Goal: Information Seeking & Learning: Learn about a topic

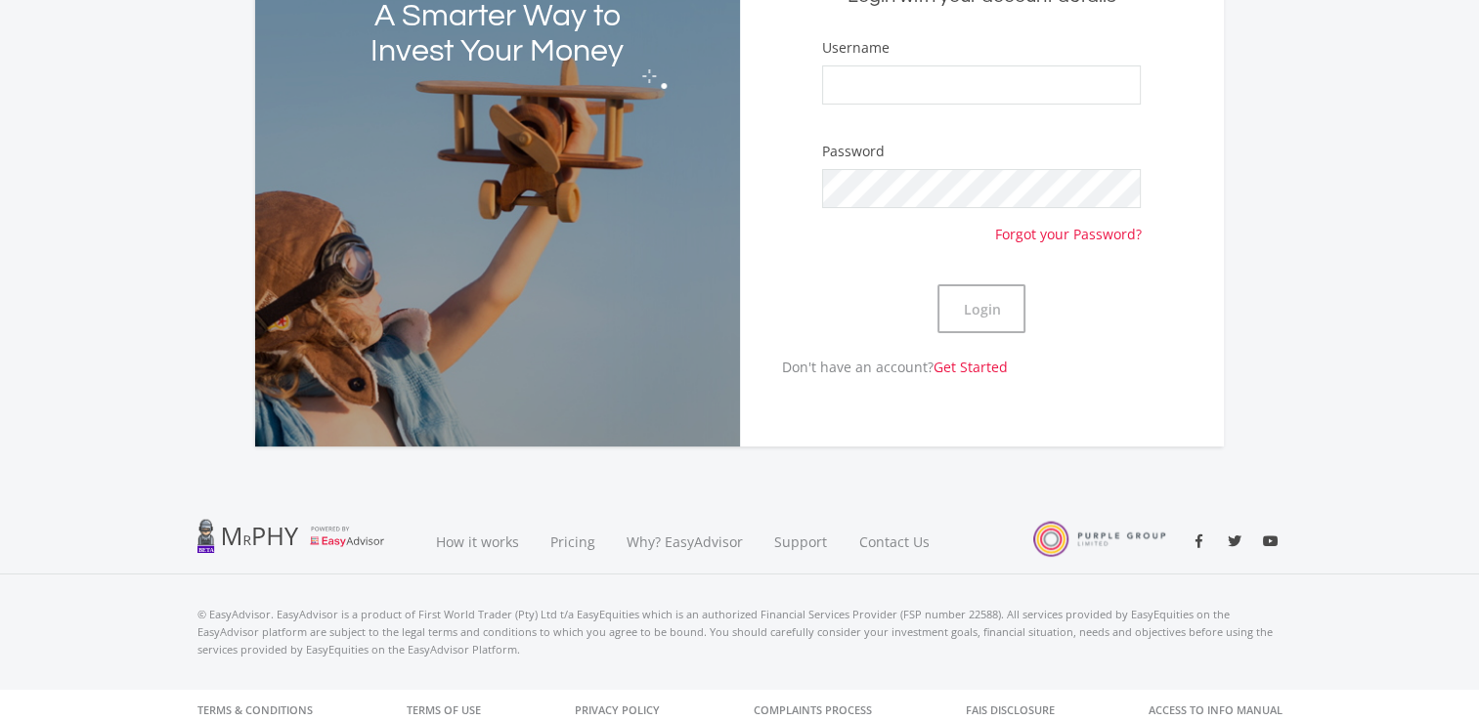
scroll to position [177, 0]
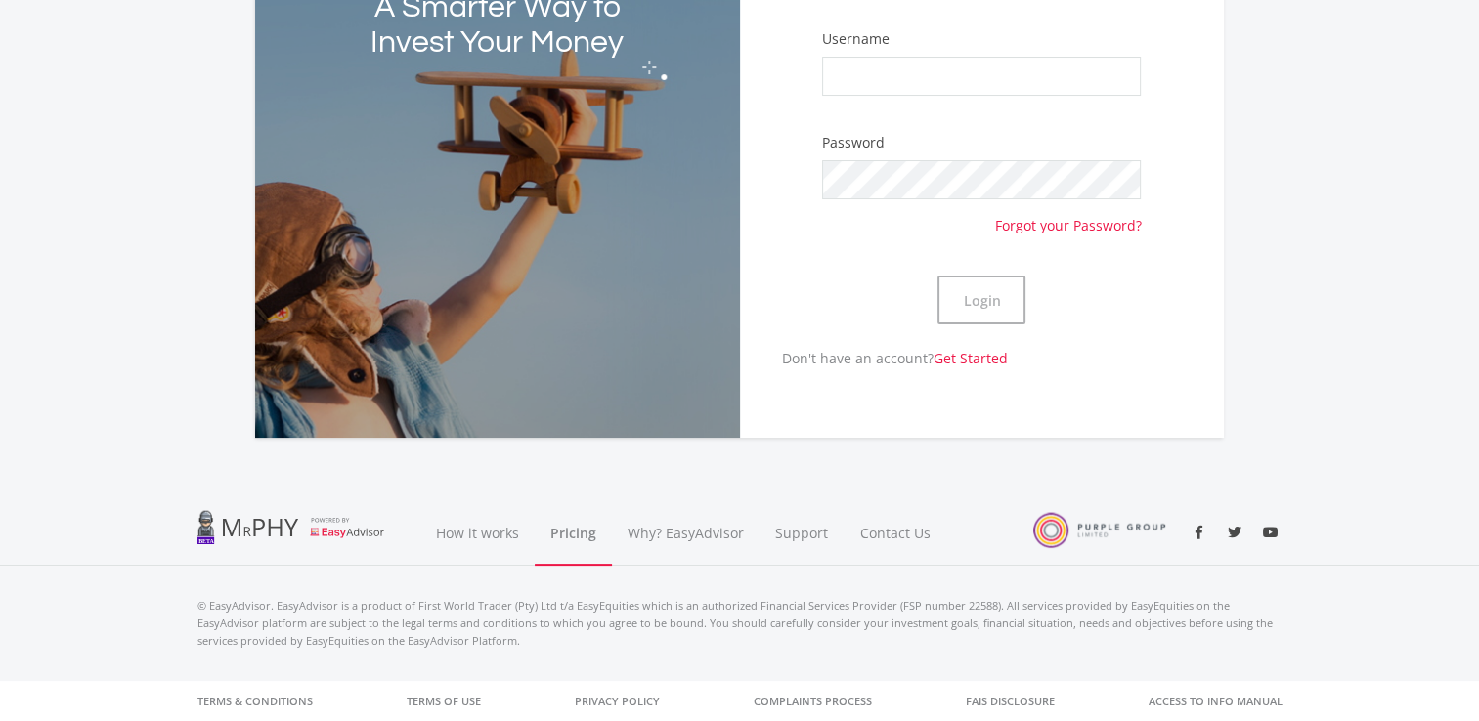
click at [566, 530] on link "Pricing" at bounding box center [573, 532] width 77 height 65
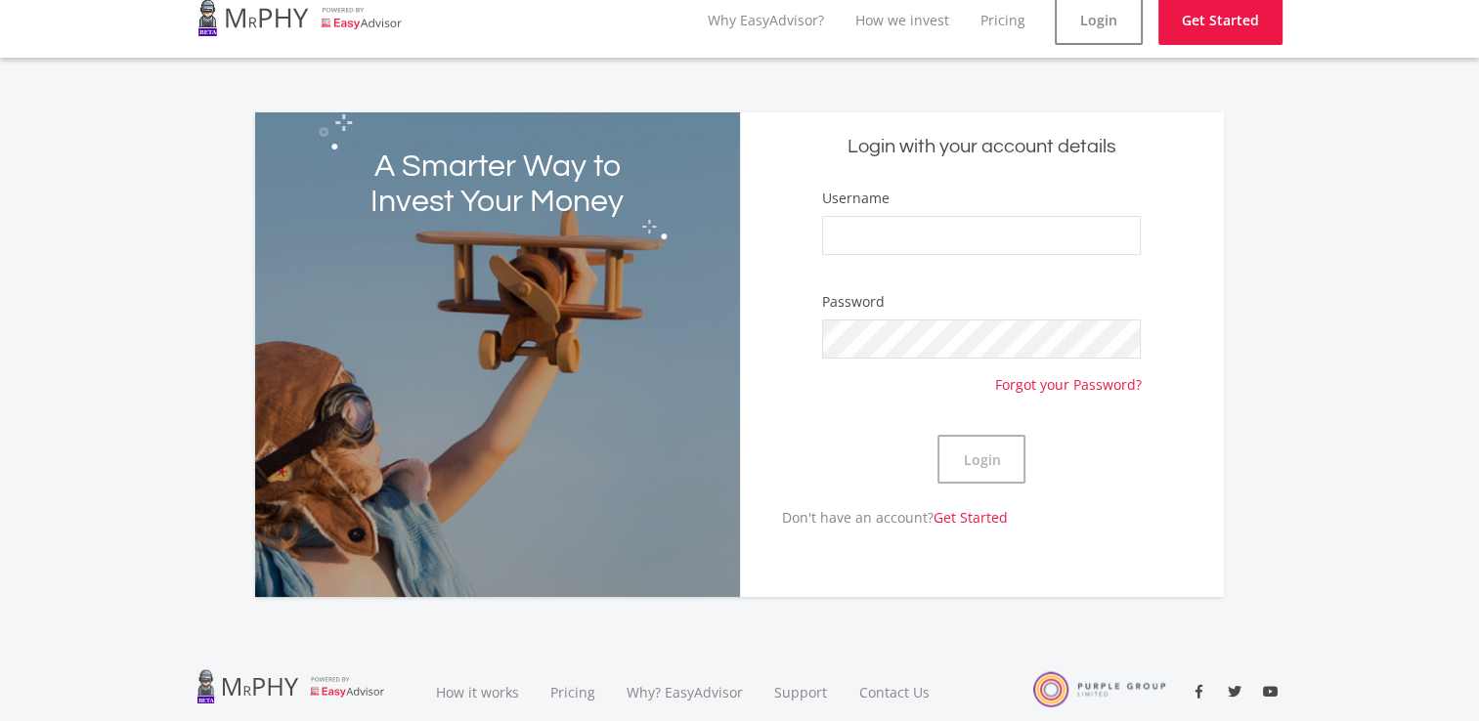
scroll to position [0, 0]
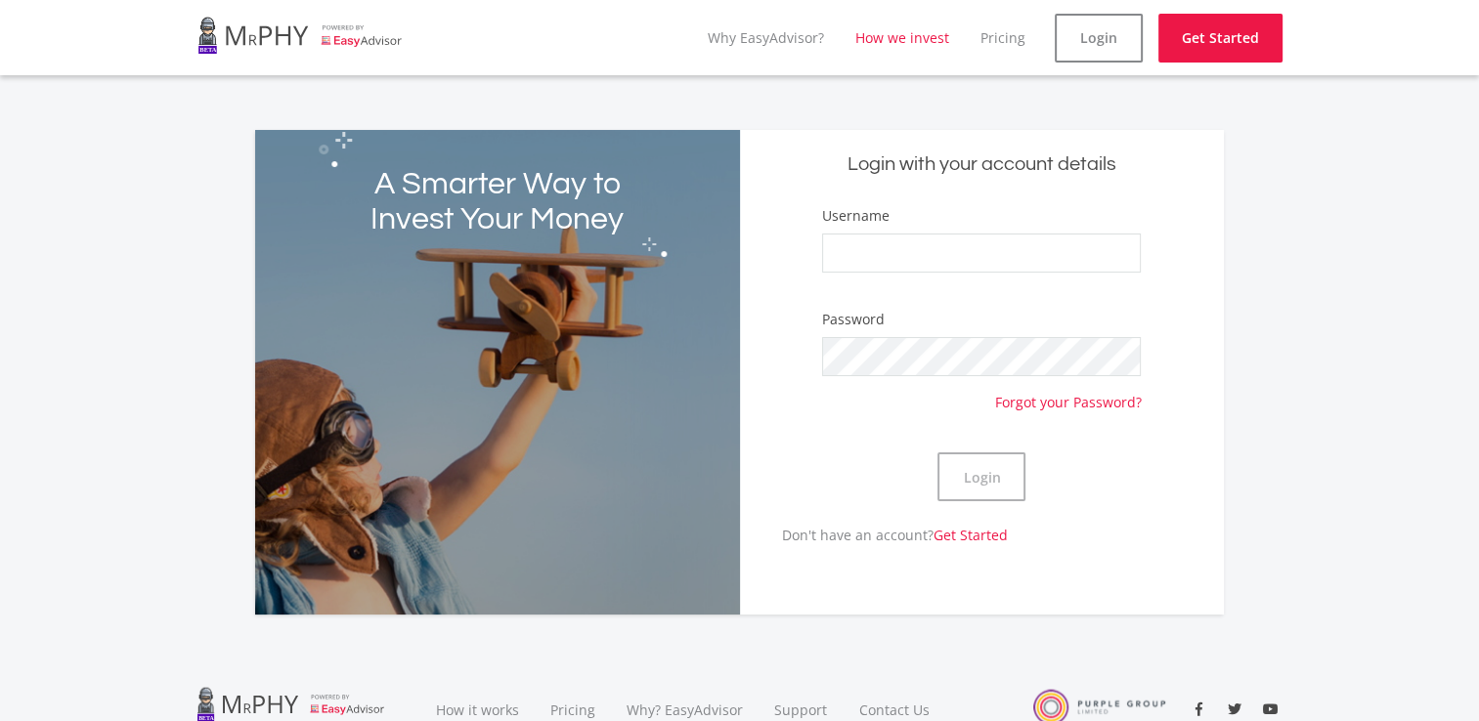
click at [898, 37] on link "How we invest" at bounding box center [902, 37] width 94 height 19
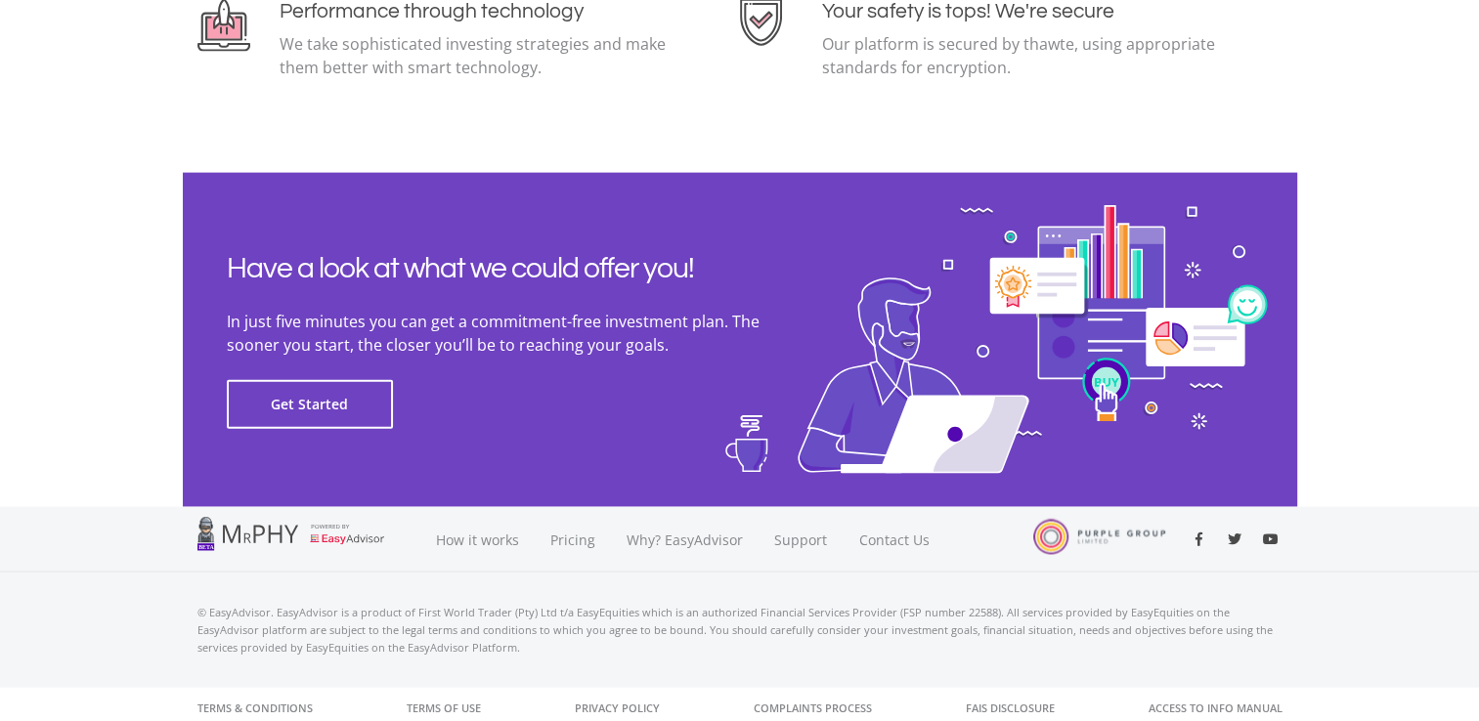
scroll to position [4419, 0]
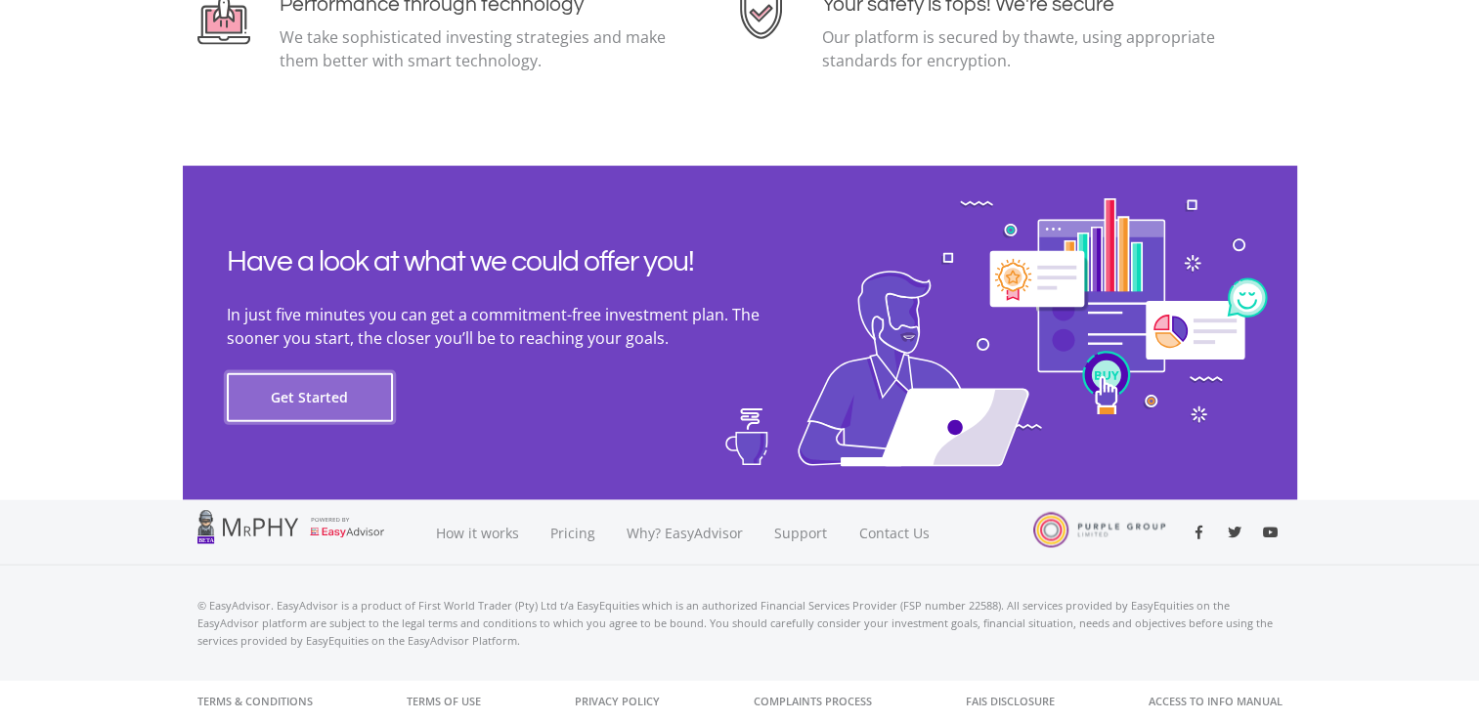
click at [301, 389] on button "Get Started" at bounding box center [310, 397] width 166 height 49
